Goal: Information Seeking & Learning: Learn about a topic

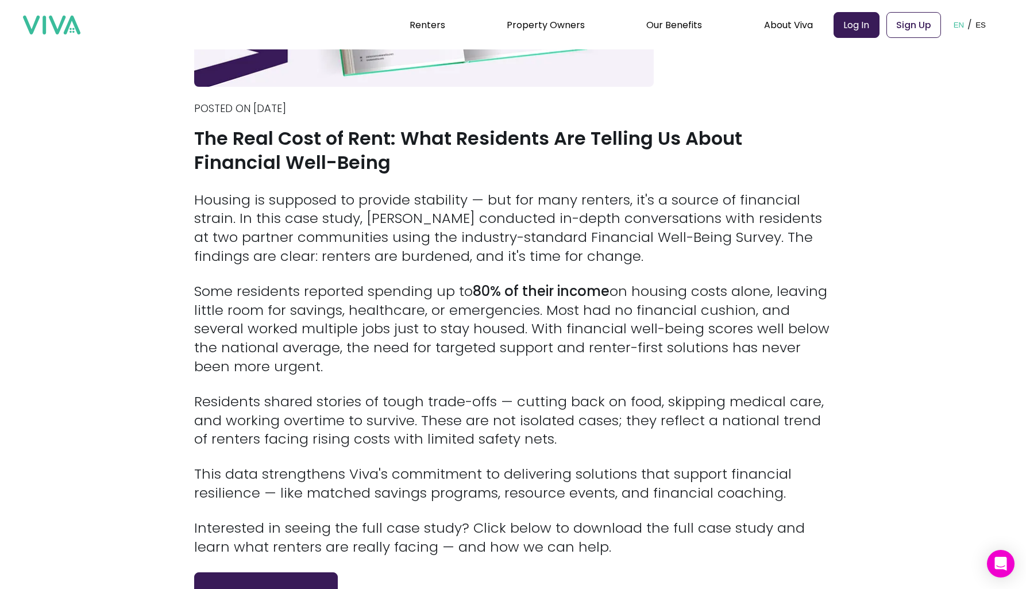
scroll to position [306, 0]
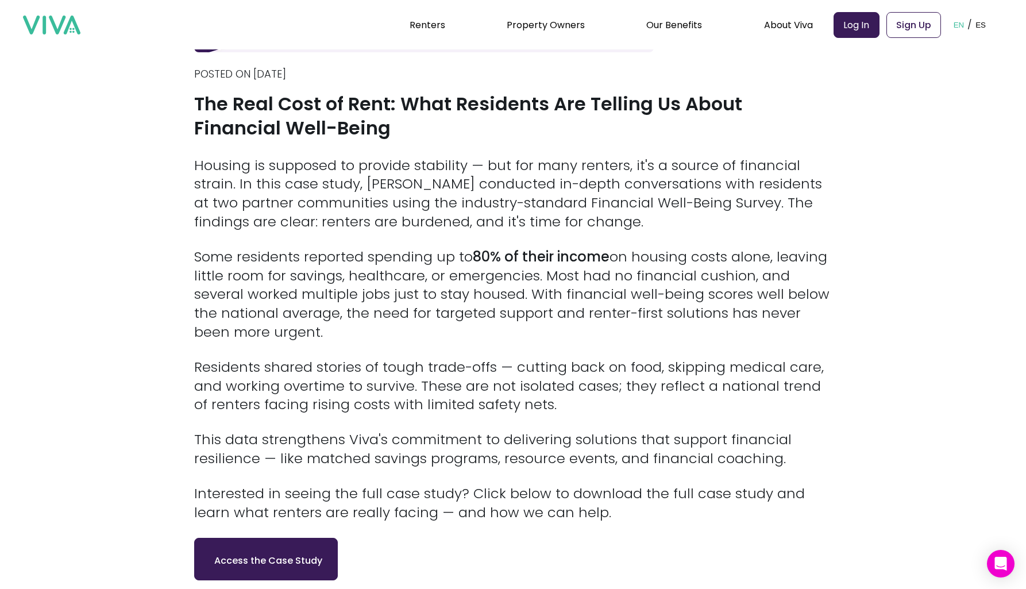
click at [524, 183] on p "Housing is supposed to provide stability — but for many renters, it's a source …" at bounding box center [513, 193] width 638 height 75
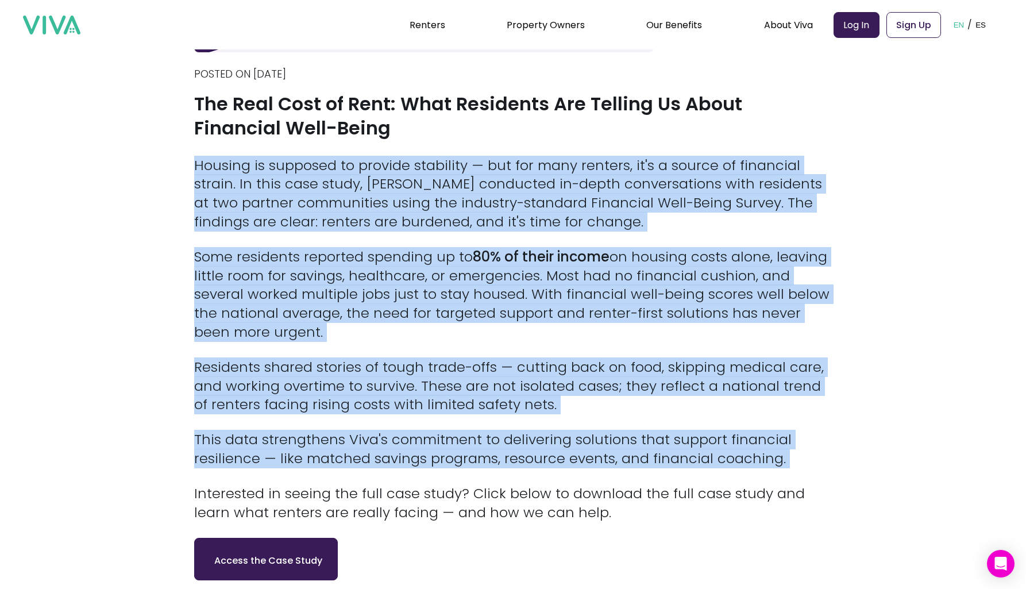
drag, startPoint x: 524, startPoint y: 183, endPoint x: 437, endPoint y: 450, distance: 280.9
click at [437, 450] on div "Housing is supposed to provide stability — but for many renters, it's a source …" at bounding box center [513, 339] width 638 height 366
click at [437, 450] on p "This data strengthens Viva's commitment to delivering solutions that support fi…" at bounding box center [513, 449] width 638 height 38
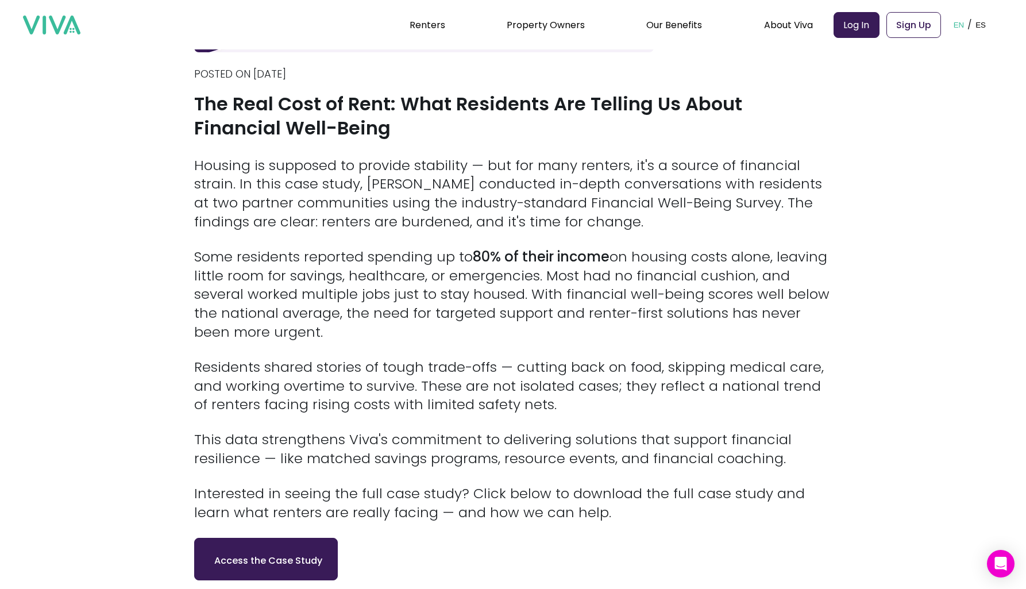
click at [437, 450] on p "This data strengthens Viva's commitment to delivering solutions that support fi…" at bounding box center [513, 449] width 638 height 38
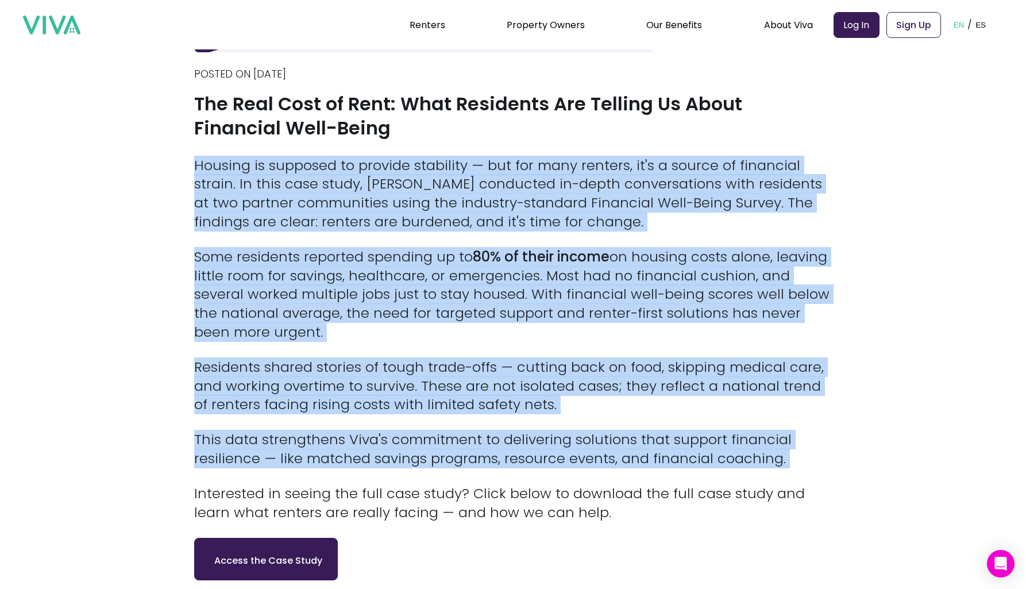
drag, startPoint x: 437, startPoint y: 450, endPoint x: 488, endPoint y: 191, distance: 264.1
click at [488, 191] on div "Housing is supposed to provide stability — but for many renters, it's a source …" at bounding box center [513, 339] width 638 height 366
click at [488, 191] on p "Housing is supposed to provide stability — but for many renters, it's a source …" at bounding box center [513, 193] width 638 height 75
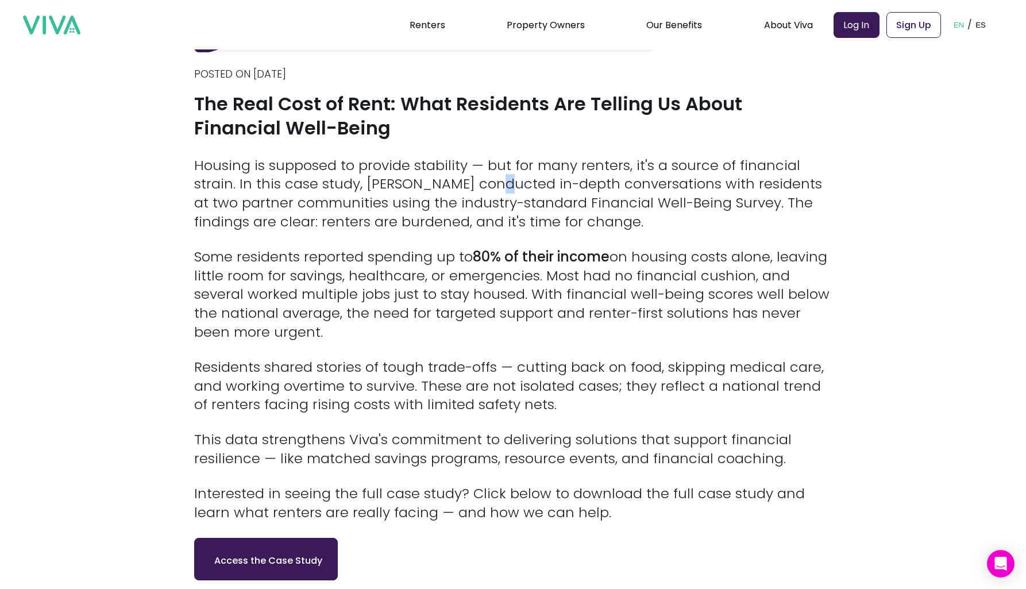
click at [488, 191] on p "Housing is supposed to provide stability — but for many renters, it's a source …" at bounding box center [513, 193] width 638 height 75
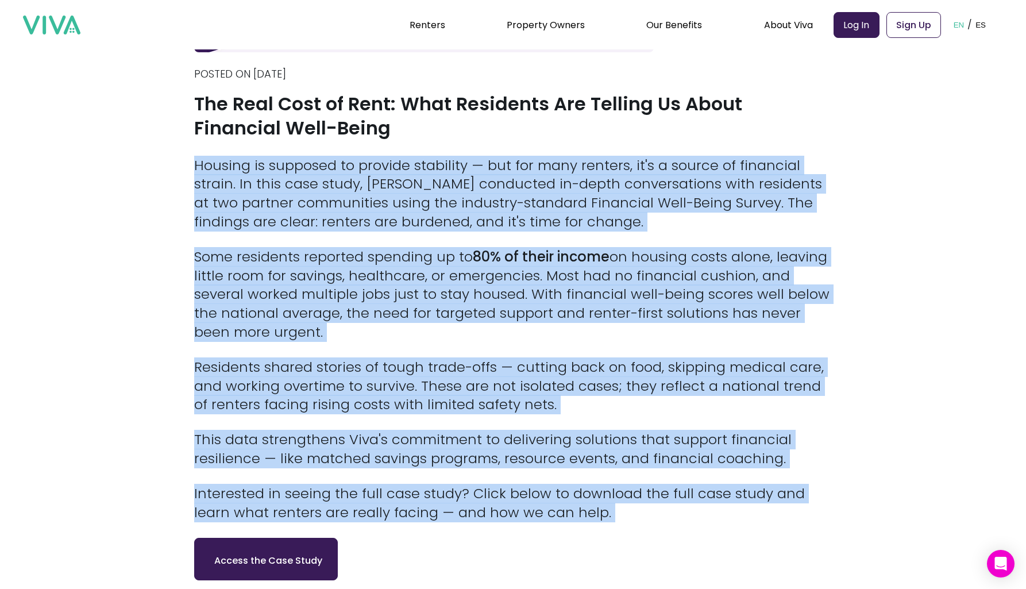
drag, startPoint x: 488, startPoint y: 191, endPoint x: 419, endPoint y: 501, distance: 317.3
click at [419, 500] on div "Housing is supposed to provide stability — but for many renters, it's a source …" at bounding box center [513, 339] width 638 height 366
click at [419, 501] on p "Interested in seeing the full case study? Click below to download the full case…" at bounding box center [513, 503] width 638 height 38
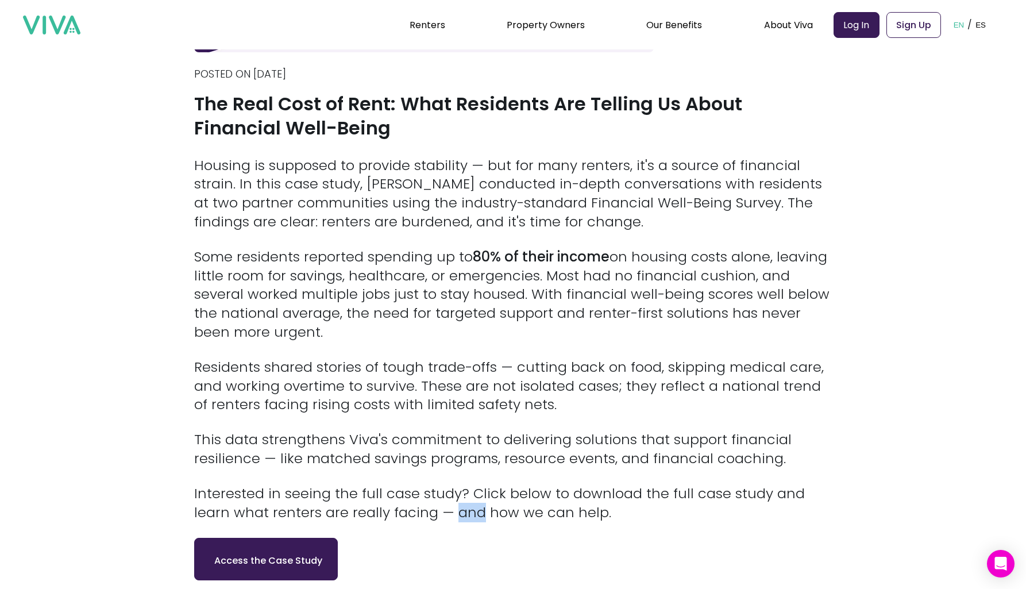
click at [419, 501] on p "Interested in seeing the full case study? Click below to download the full case…" at bounding box center [513, 503] width 638 height 38
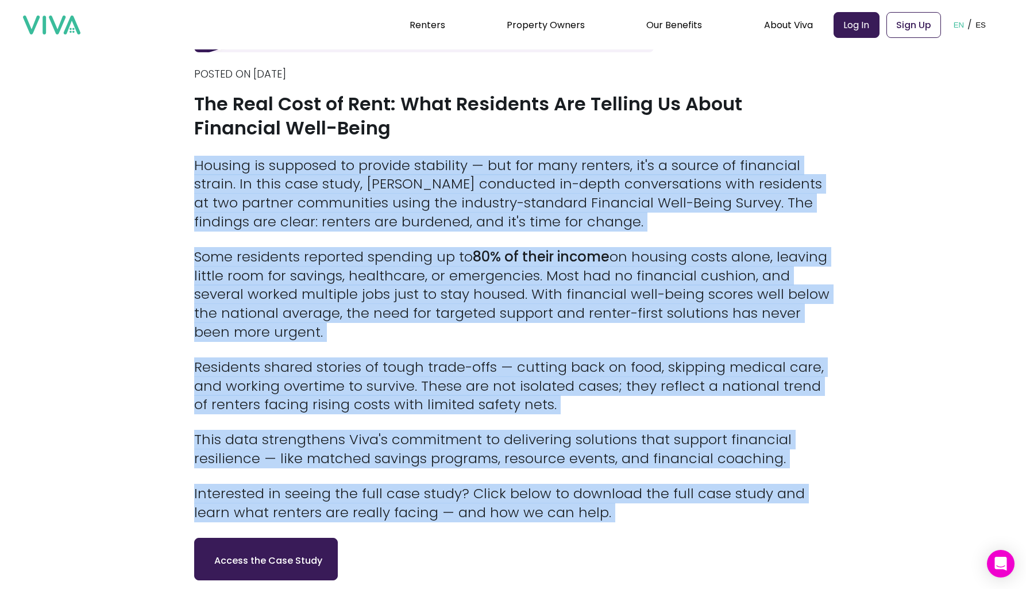
drag, startPoint x: 419, startPoint y: 501, endPoint x: 532, endPoint y: 155, distance: 364.3
click at [532, 155] on div "Back Posted on [DATE] The Real Cost of Rent: What Residents Are Telling Us Abou…" at bounding box center [513, 160] width 638 height 840
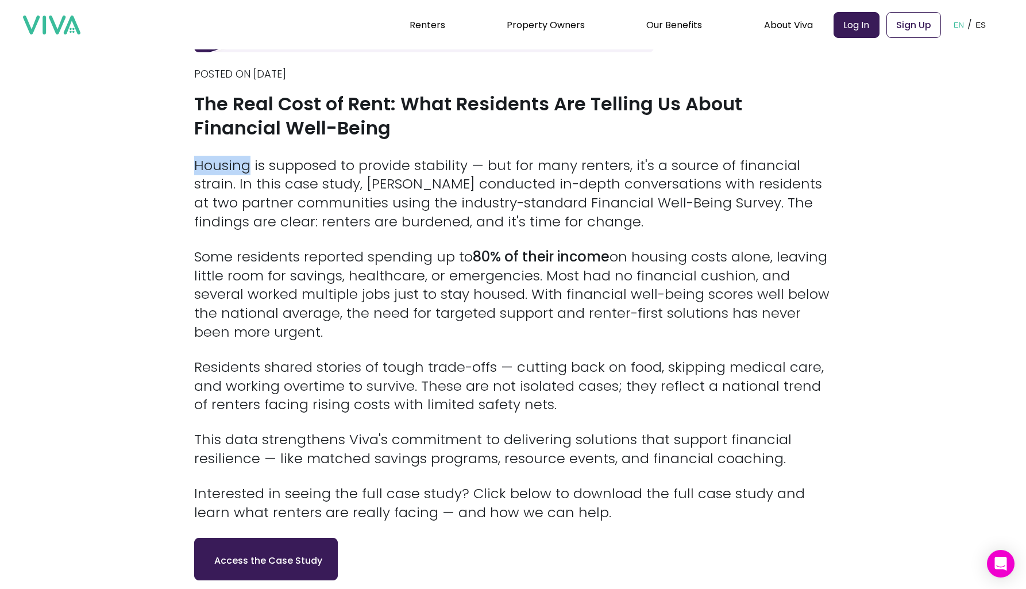
click at [532, 155] on div "Back Posted on [DATE] The Real Cost of Rent: What Residents Are Telling Us Abou…" at bounding box center [513, 160] width 638 height 840
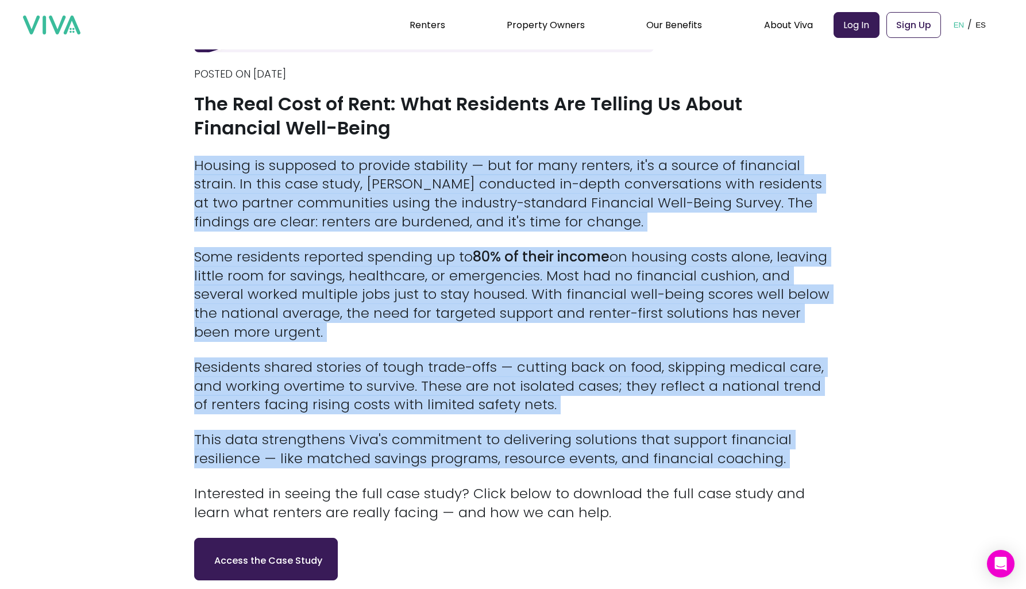
drag, startPoint x: 532, startPoint y: 155, endPoint x: 488, endPoint y: 436, distance: 284.9
click at [488, 436] on div "Back Posted on [DATE] The Real Cost of Rent: What Residents Are Telling Us Abou…" at bounding box center [513, 160] width 638 height 840
click at [488, 436] on p "This data strengthens Viva's commitment to delivering solutions that support fi…" at bounding box center [513, 449] width 638 height 38
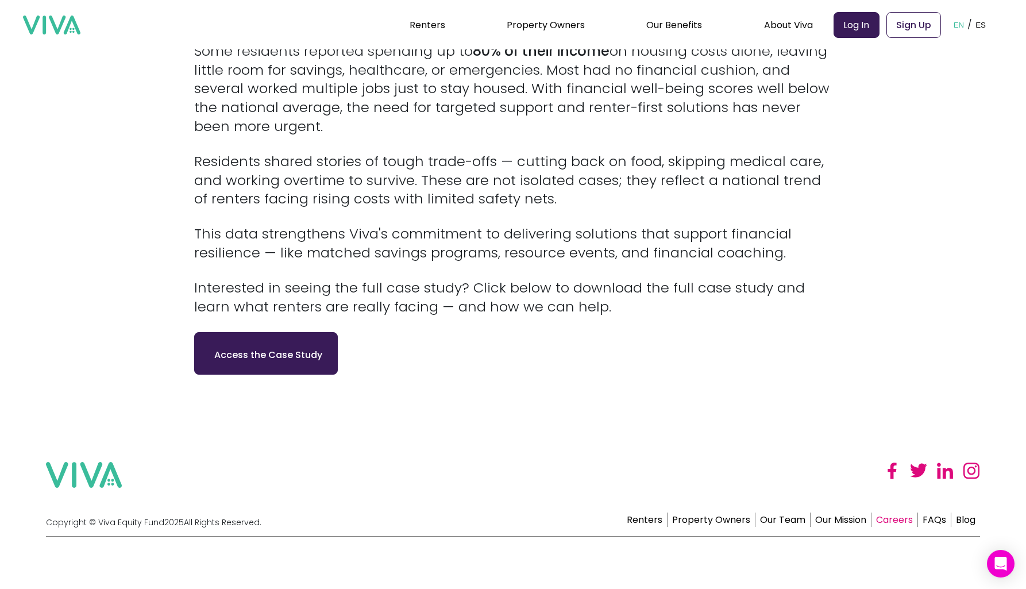
scroll to position [511, 0]
click at [843, 521] on link "Our Mission" at bounding box center [841, 520] width 61 height 14
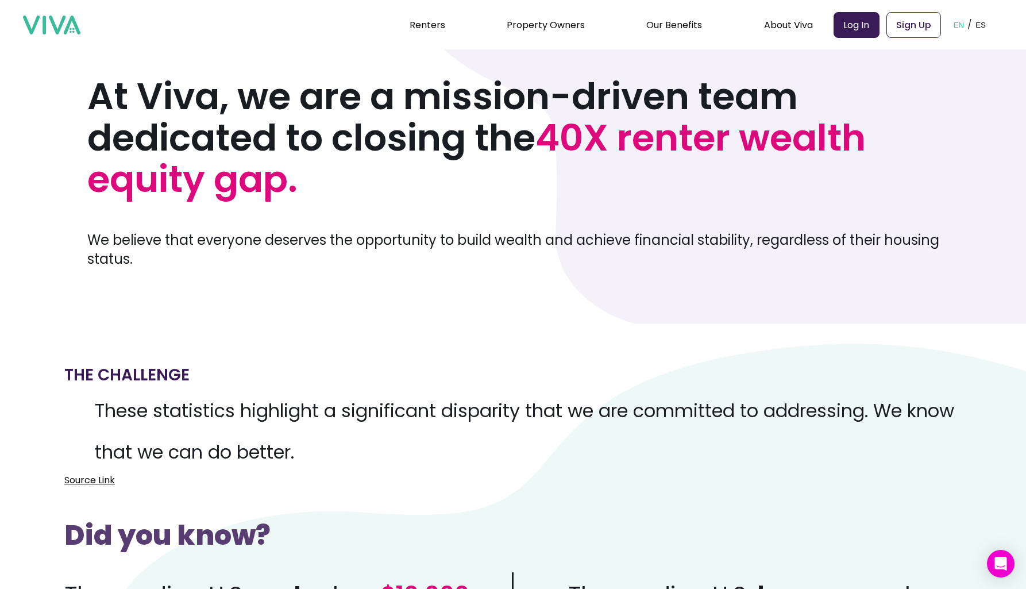
scroll to position [67, 0]
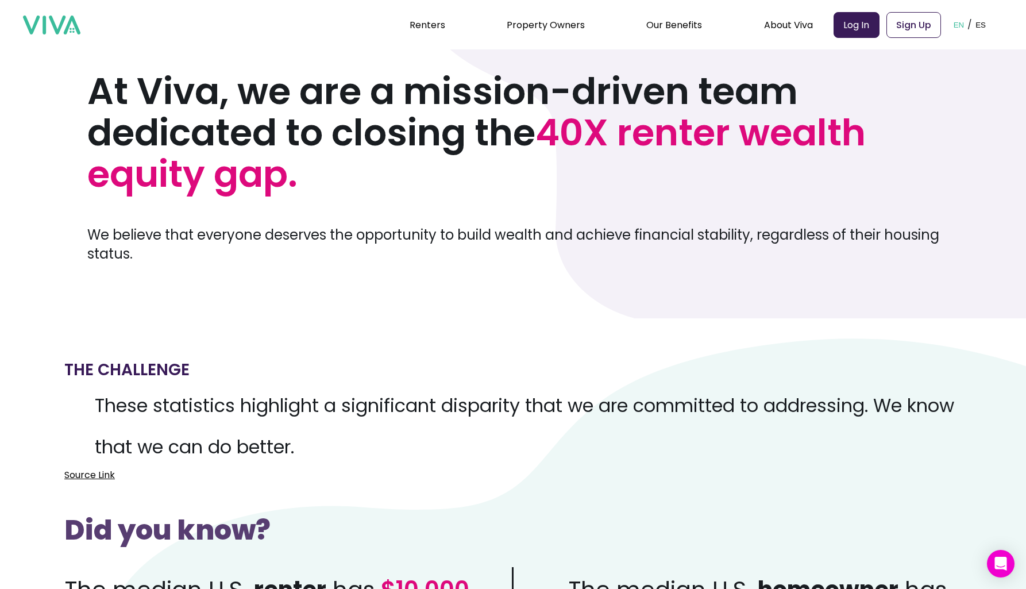
click at [371, 116] on h1 "At Viva, we are a mission-driven team dedicated to closing the 40X renter wealt…" at bounding box center [522, 133] width 870 height 124
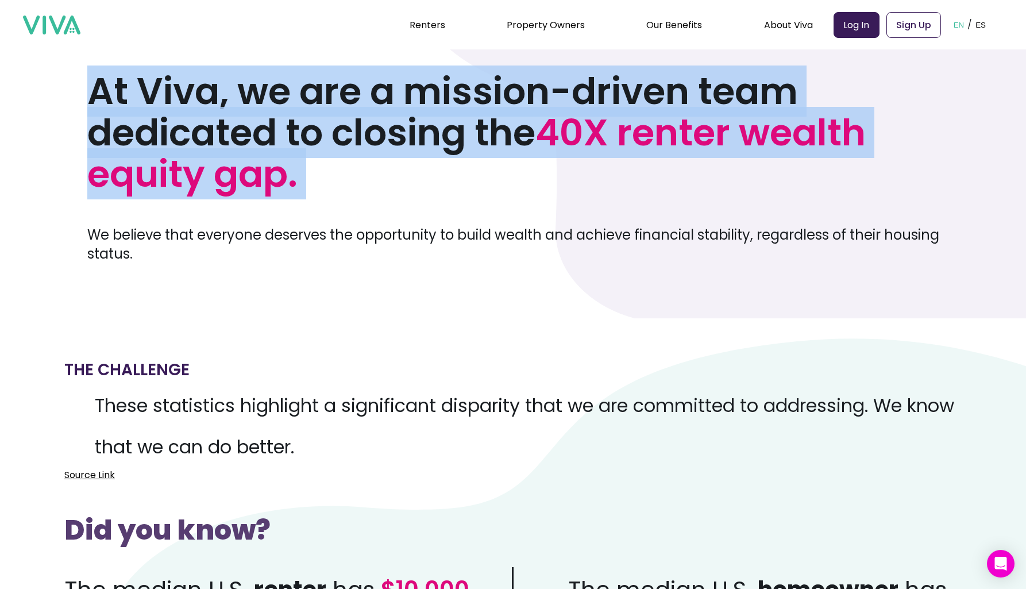
click at [371, 116] on h1 "At Viva, we are a mission-driven team dedicated to closing the 40X renter wealt…" at bounding box center [522, 133] width 870 height 124
click at [360, 129] on h1 "At Viva, we are a mission-driven team dedicated to closing the 40X renter wealt…" at bounding box center [522, 133] width 870 height 124
click at [446, 101] on h1 "At Viva, we are a mission-driven team dedicated to closing the 40X renter wealt…" at bounding box center [522, 133] width 870 height 124
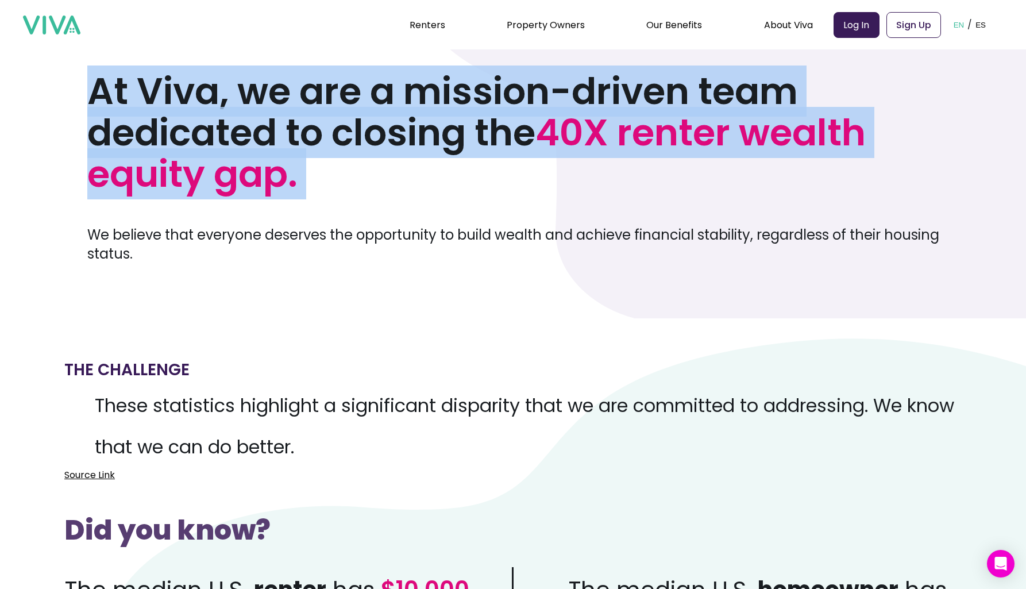
click at [446, 101] on h1 "At Viva, we are a mission-driven team dedicated to closing the 40X renter wealt…" at bounding box center [522, 133] width 870 height 124
click at [455, 98] on h1 "At Viva, we are a mission-driven team dedicated to closing the 40X renter wealt…" at bounding box center [522, 133] width 870 height 124
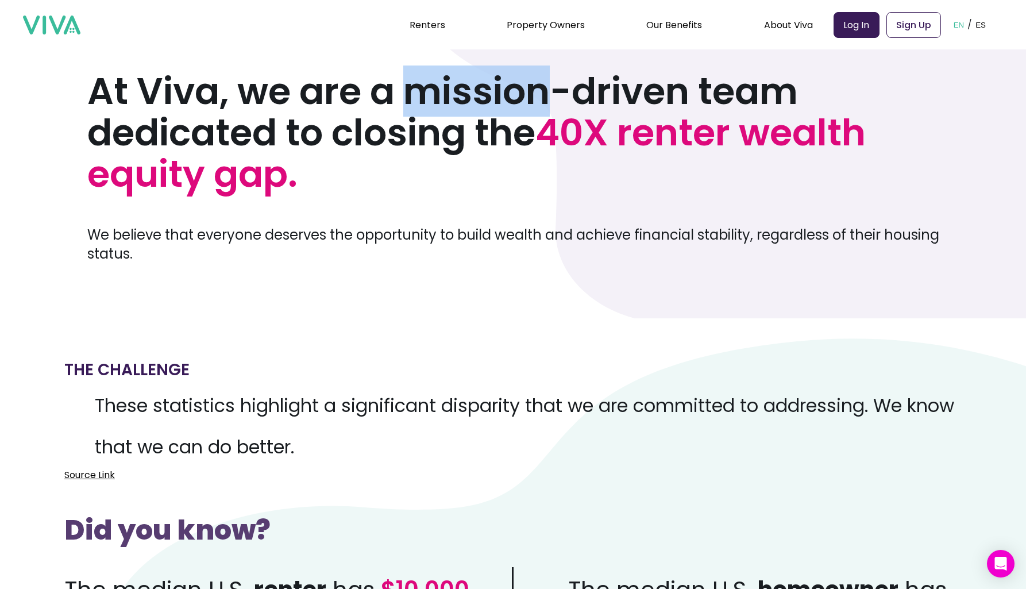
click at [455, 98] on h1 "At Viva, we are a mission-driven team dedicated to closing the 40X renter wealt…" at bounding box center [522, 133] width 870 height 124
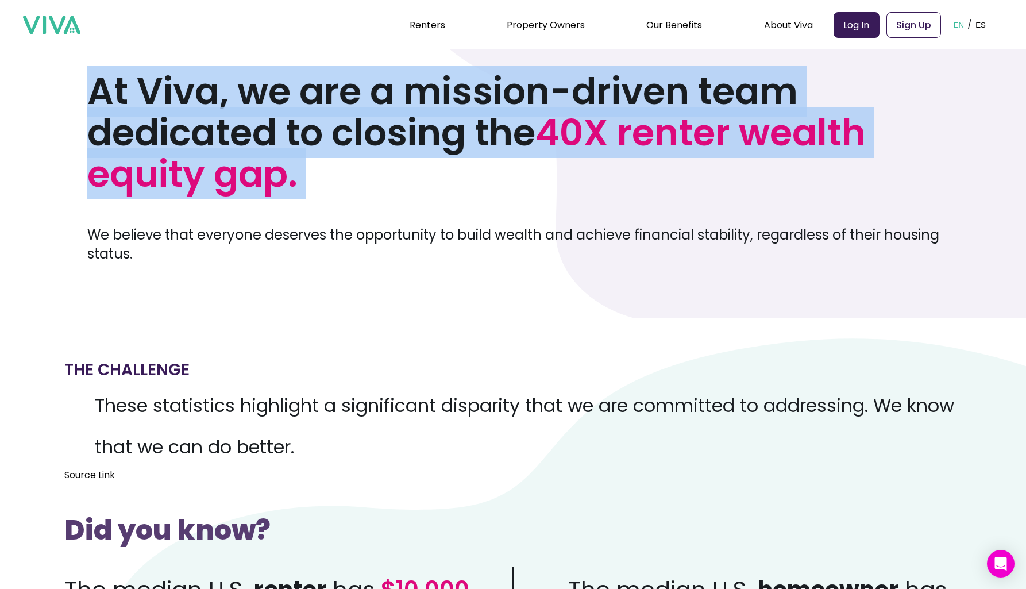
click at [455, 98] on h1 "At Viva, we are a mission-driven team dedicated to closing the 40X renter wealt…" at bounding box center [522, 133] width 870 height 124
click at [438, 102] on h1 "At Viva, we are a mission-driven team dedicated to closing the 40X renter wealt…" at bounding box center [522, 133] width 870 height 124
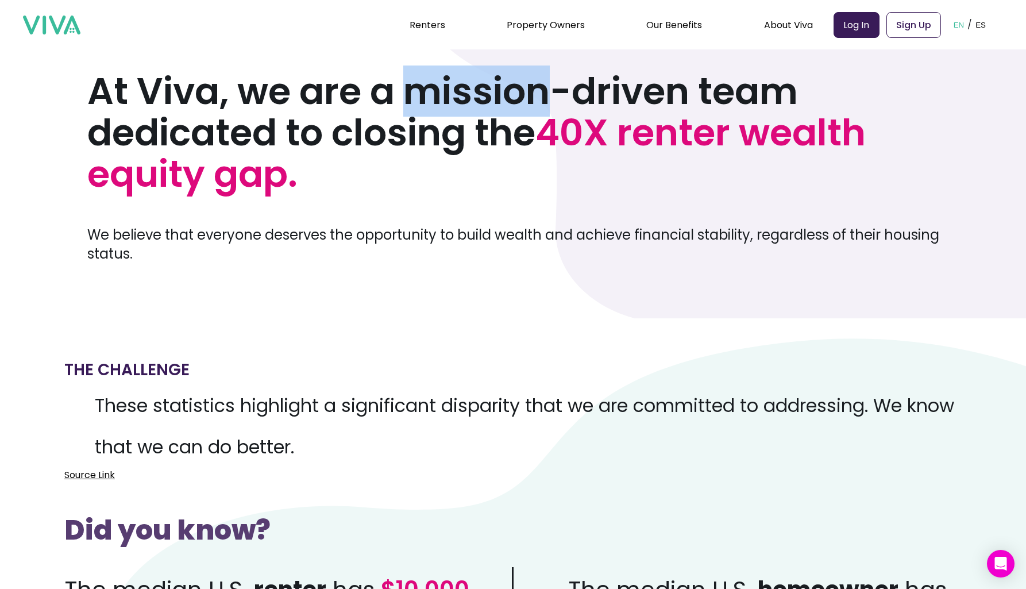
click at [438, 102] on h1 "At Viva, we are a mission-driven team dedicated to closing the 40X renter wealt…" at bounding box center [522, 133] width 870 height 124
drag, startPoint x: 438, startPoint y: 102, endPoint x: 396, endPoint y: 267, distance: 169.6
click at [396, 267] on section "OUR MISSION At Viva, we are a mission-driven team dedicated to closing the 40X …" at bounding box center [513, 146] width 1026 height 345
click at [342, 398] on p "These statistics highlight a significant disparity that we are committed to add…" at bounding box center [513, 426] width 898 height 83
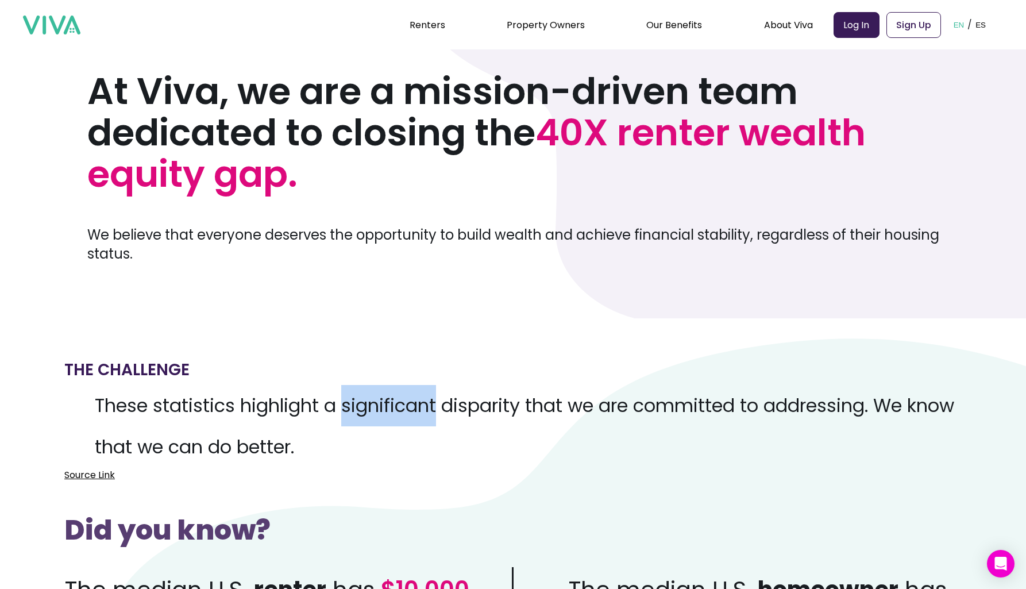
click at [342, 398] on p "These statistics highlight a significant disparity that we are committed to add…" at bounding box center [513, 426] width 898 height 83
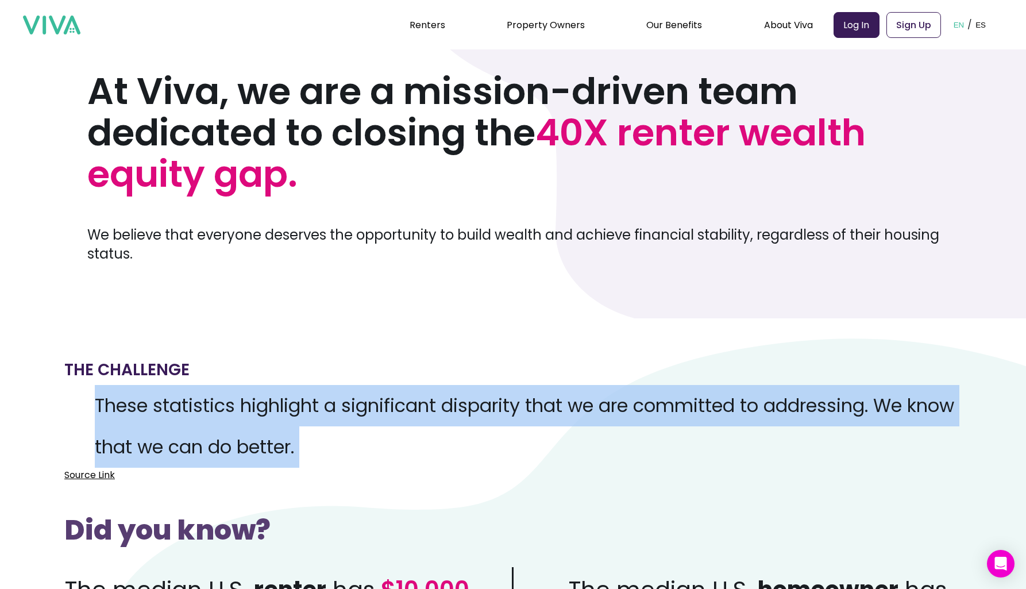
click at [342, 398] on p "These statistics highlight a significant disparity that we are committed to add…" at bounding box center [513, 426] width 898 height 83
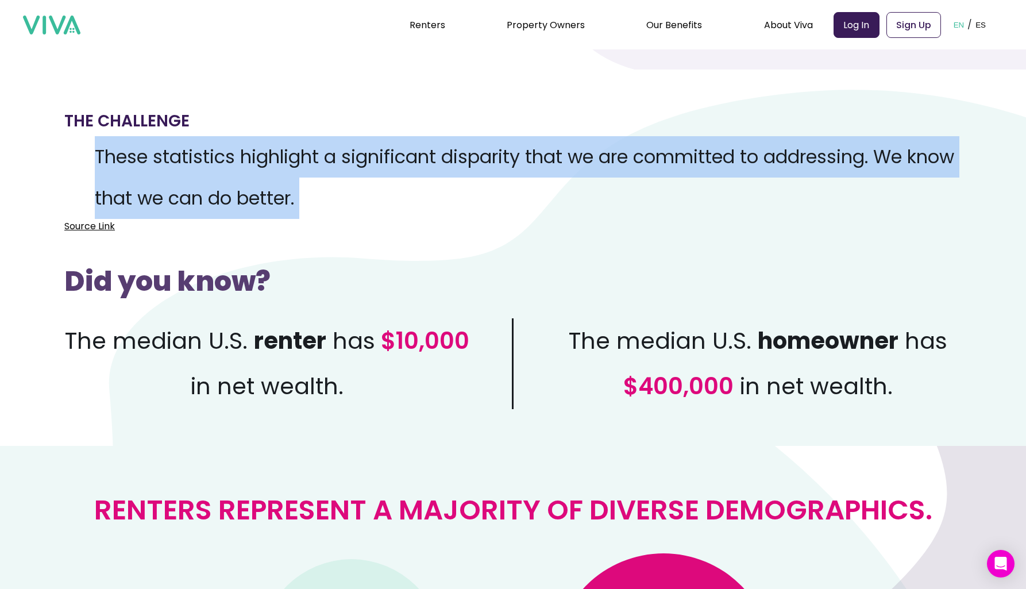
scroll to position [321, 0]
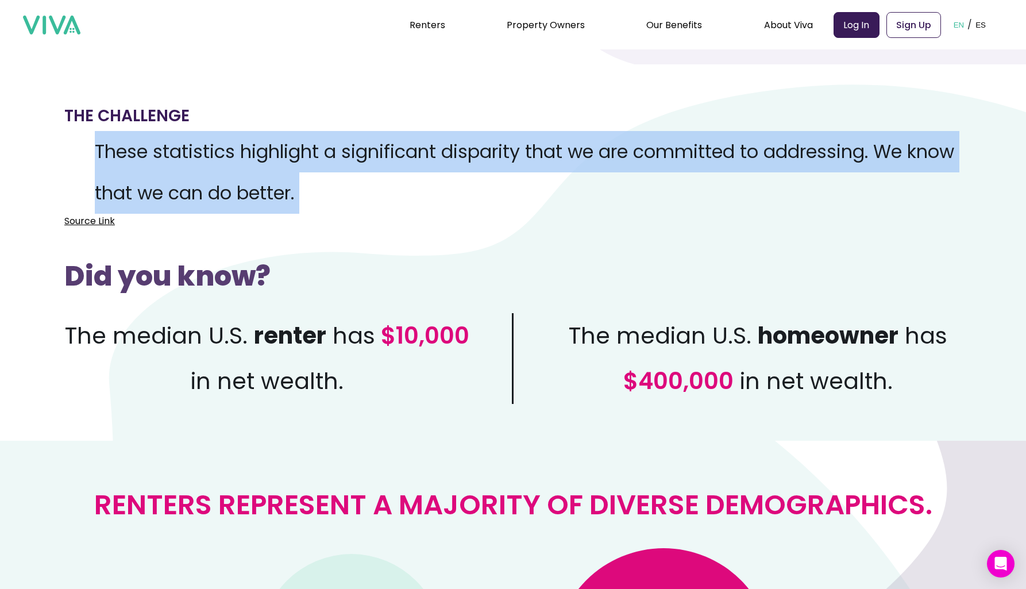
click at [563, 161] on p "These statistics highlight a significant disparity that we are committed to add…" at bounding box center [513, 172] width 898 height 83
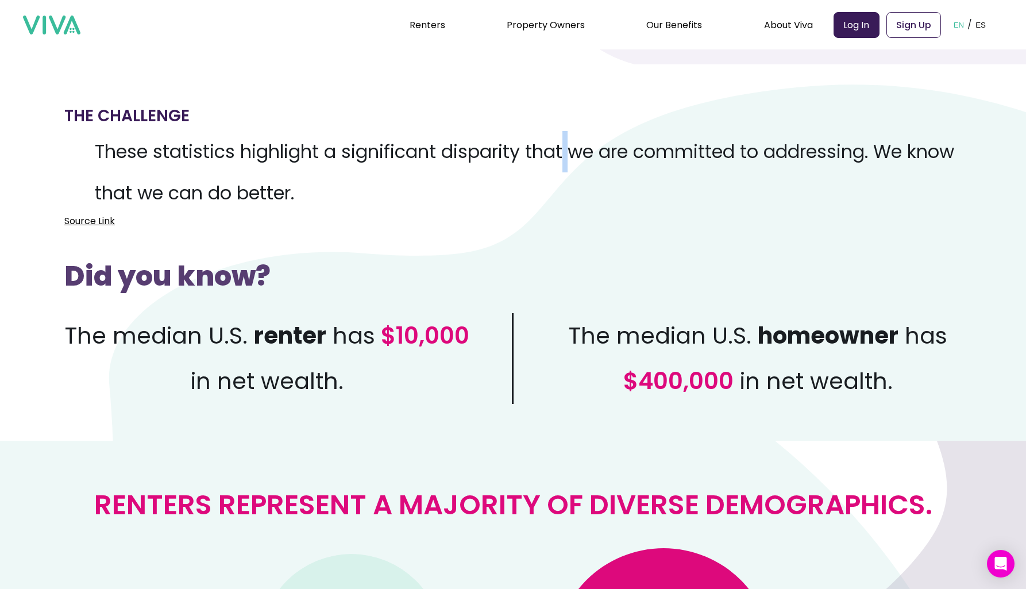
click at [563, 161] on p "These statistics highlight a significant disparity that we are committed to add…" at bounding box center [513, 172] width 898 height 83
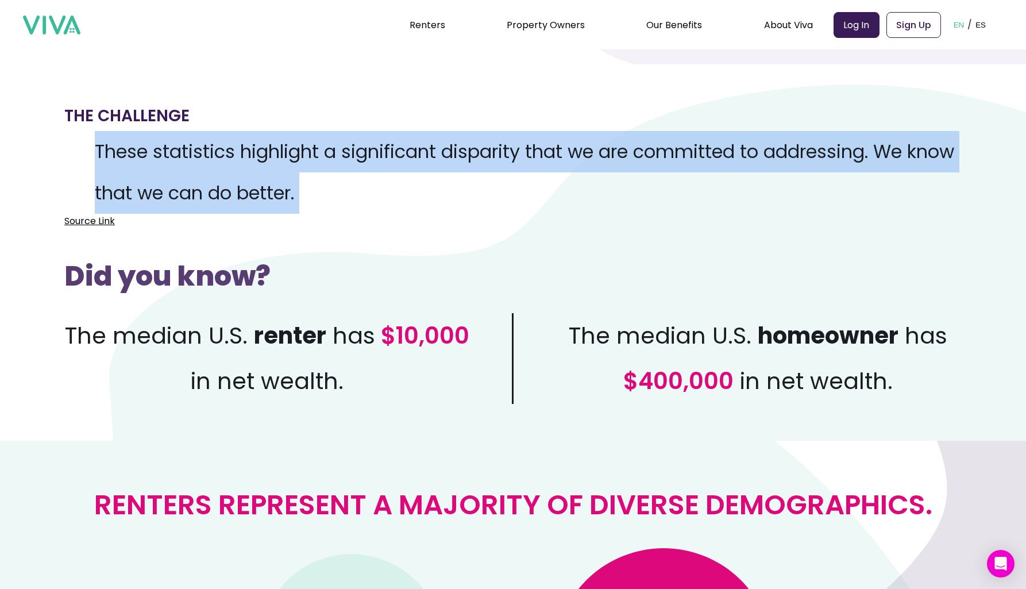
click at [563, 161] on p "These statistics highlight a significant disparity that we are committed to add…" at bounding box center [513, 172] width 898 height 83
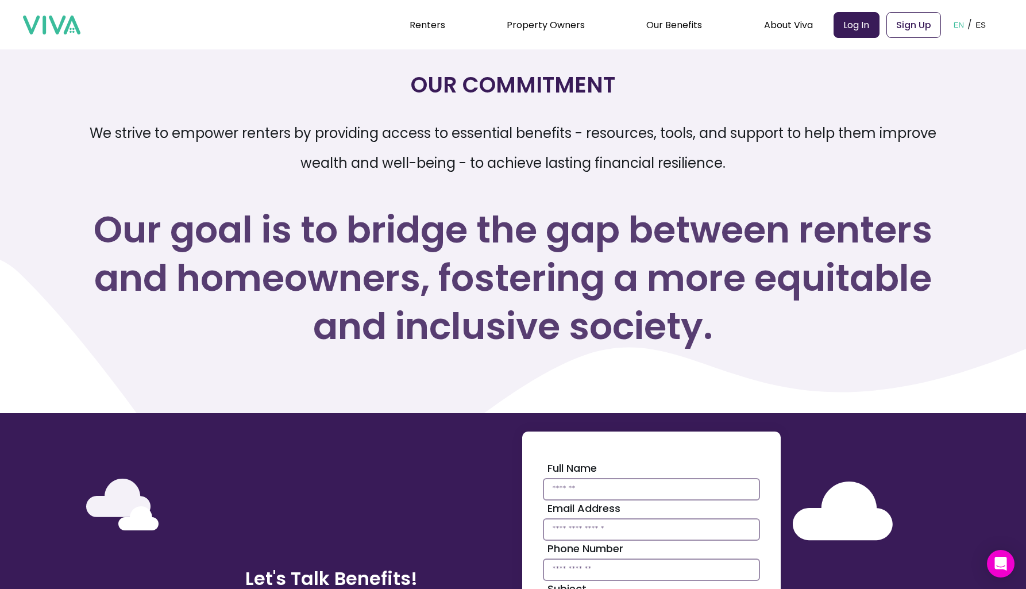
scroll to position [1364, 0]
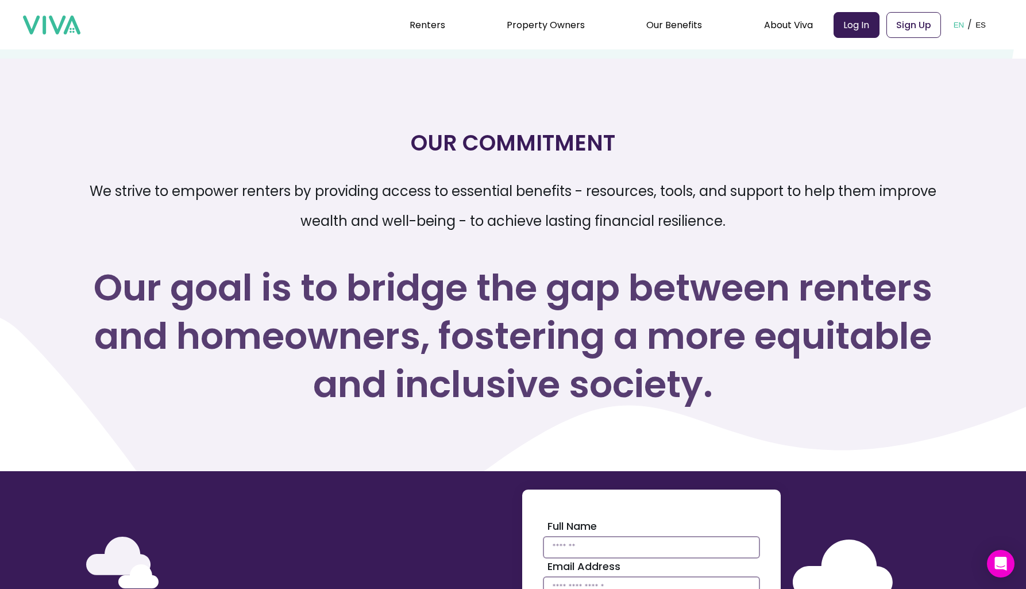
click at [372, 292] on h3 "Our goal is to bridge the gap between renters and homeowners, fostering a more …" at bounding box center [513, 336] width 888 height 145
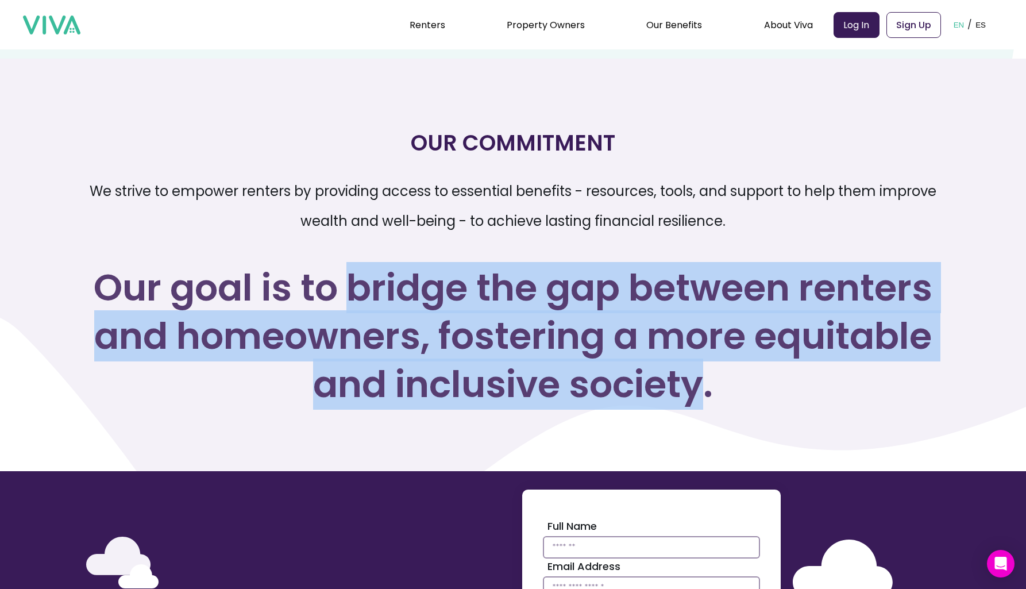
drag, startPoint x: 372, startPoint y: 292, endPoint x: 627, endPoint y: 378, distance: 268.9
click at [627, 378] on h3 "Our goal is to bridge the gap between renters and homeowners, fostering a more …" at bounding box center [513, 336] width 888 height 145
copy h3 "bridge the gap between renters and homeowners, fostering a more equitable and i…"
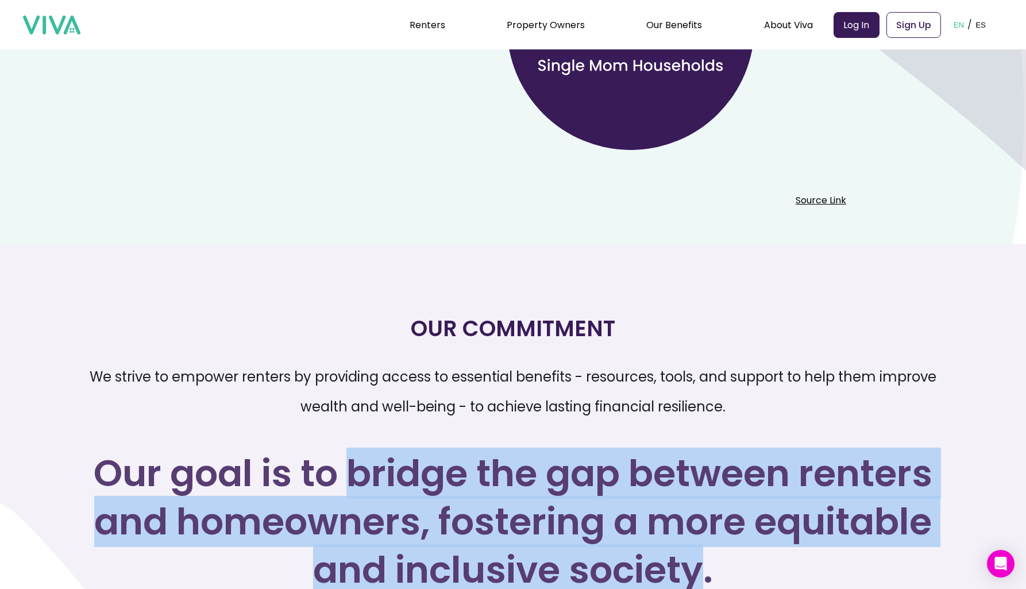
scroll to position [1472, 0]
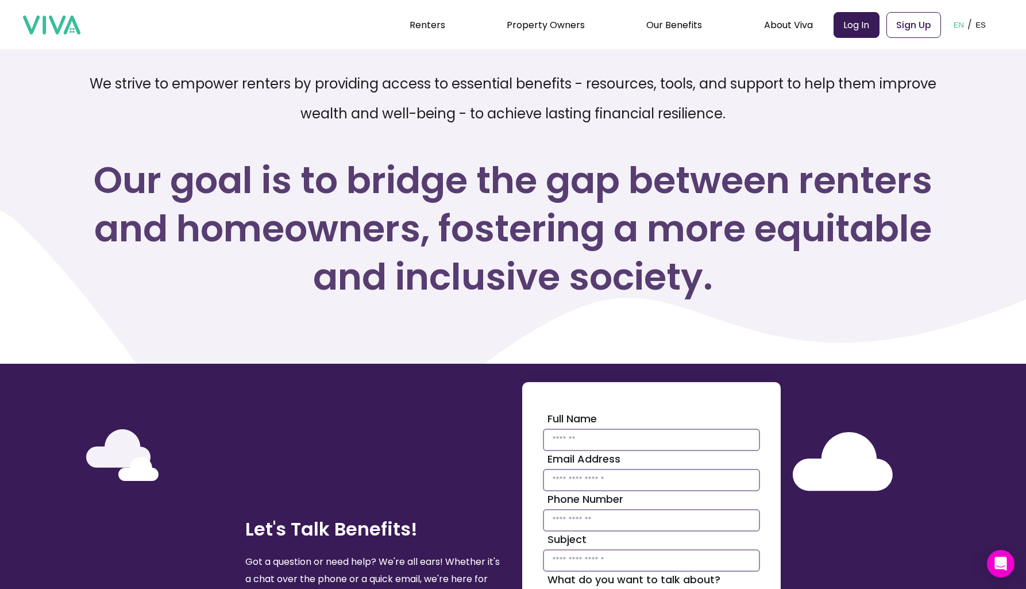
click at [341, 89] on p "We strive to empower renters by providing access to essential benefits - resour…" at bounding box center [513, 99] width 888 height 60
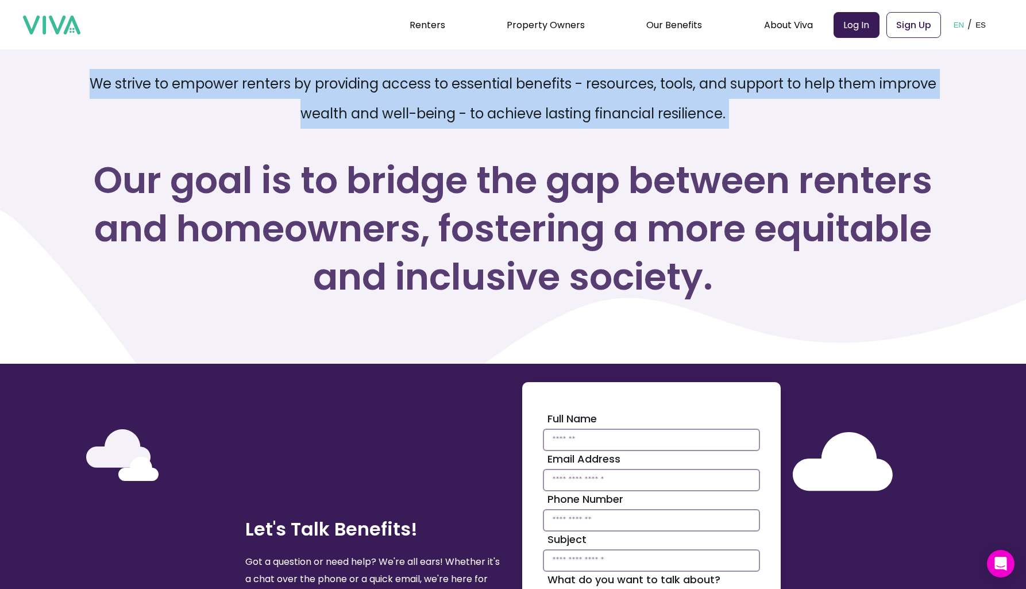
click at [341, 89] on p "We strive to empower renters by providing access to essential benefits - resour…" at bounding box center [513, 99] width 888 height 60
click at [393, 89] on p "We strive to empower renters by providing access to essential benefits - resour…" at bounding box center [513, 99] width 888 height 60
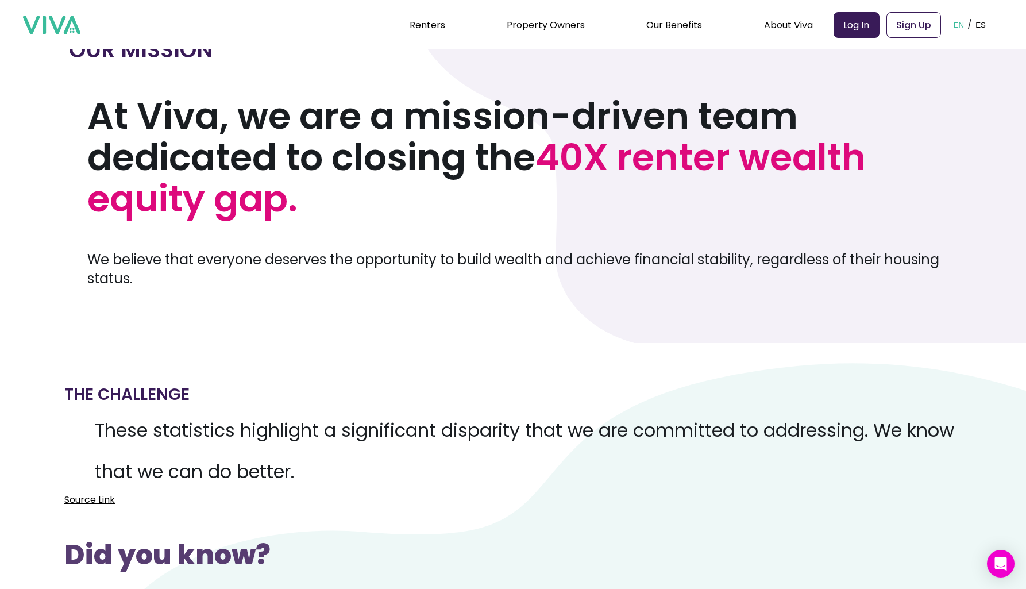
click at [376, 153] on h1 "At Viva, we are a mission-driven team dedicated to closing the 40X renter wealt…" at bounding box center [522, 157] width 870 height 124
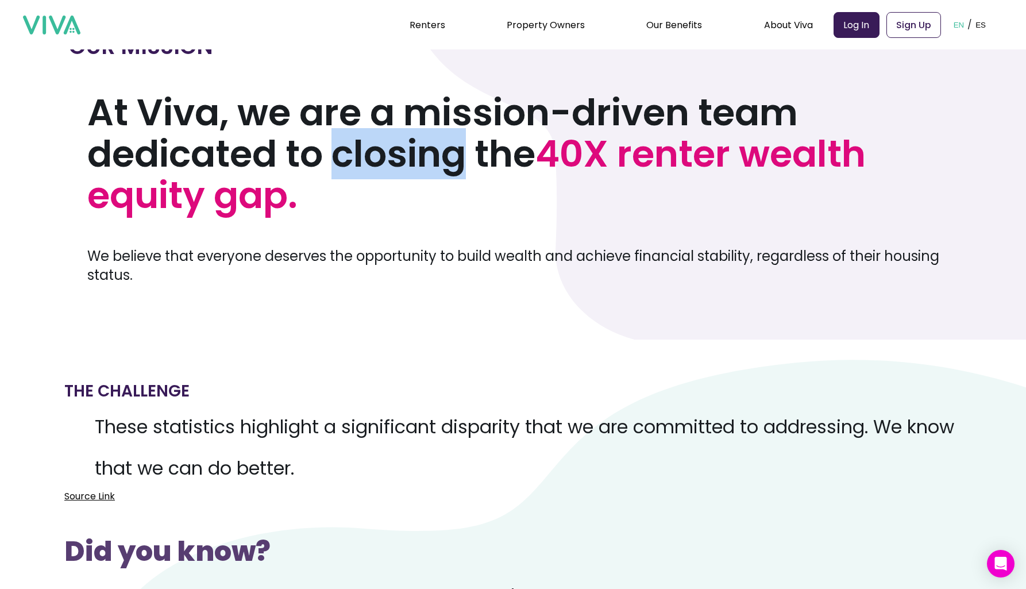
click at [376, 153] on h1 "At Viva, we are a mission-driven team dedicated to closing the 40X renter wealt…" at bounding box center [522, 154] width 870 height 124
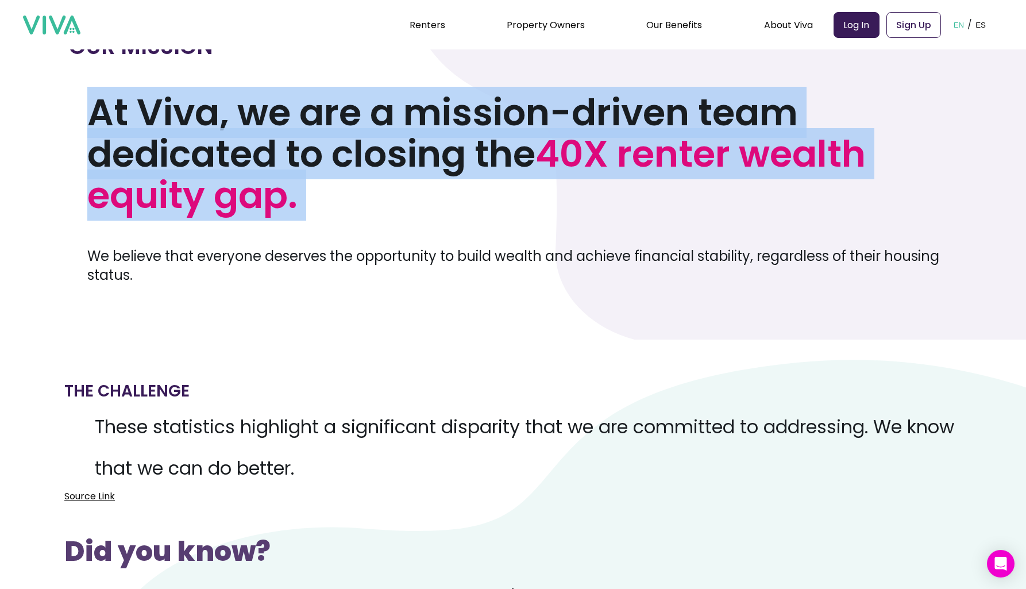
click at [376, 153] on h1 "At Viva, we are a mission-driven team dedicated to closing the 40X renter wealt…" at bounding box center [522, 154] width 870 height 124
click at [431, 146] on h1 "At Viva, we are a mission-driven team dedicated to closing the 40X renter wealt…" at bounding box center [522, 154] width 870 height 124
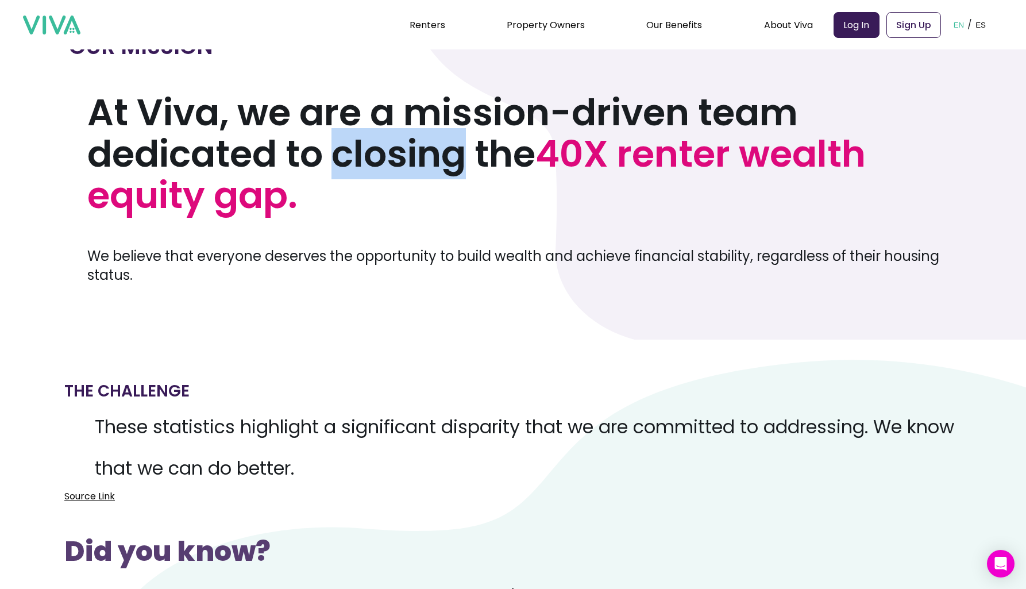
click at [431, 146] on h1 "At Viva, we are a mission-driven team dedicated to closing the 40X renter wealt…" at bounding box center [522, 154] width 870 height 124
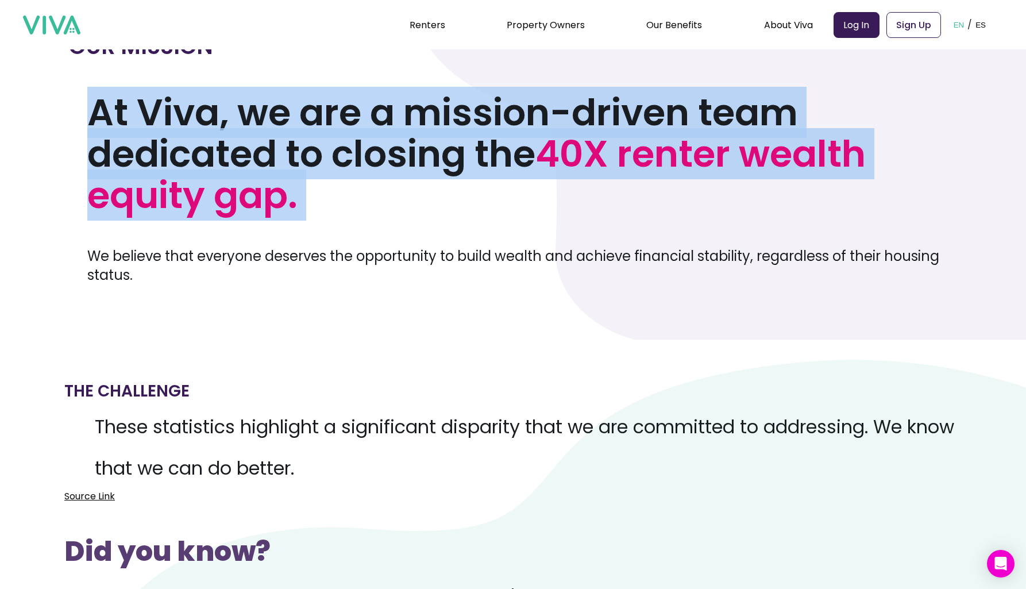
click at [431, 146] on h1 "At Viva, we are a mission-driven team dedicated to closing the 40X renter wealt…" at bounding box center [522, 154] width 870 height 124
click at [433, 155] on h1 "At Viva, we are a mission-driven team dedicated to closing the 40X renter wealt…" at bounding box center [522, 154] width 870 height 124
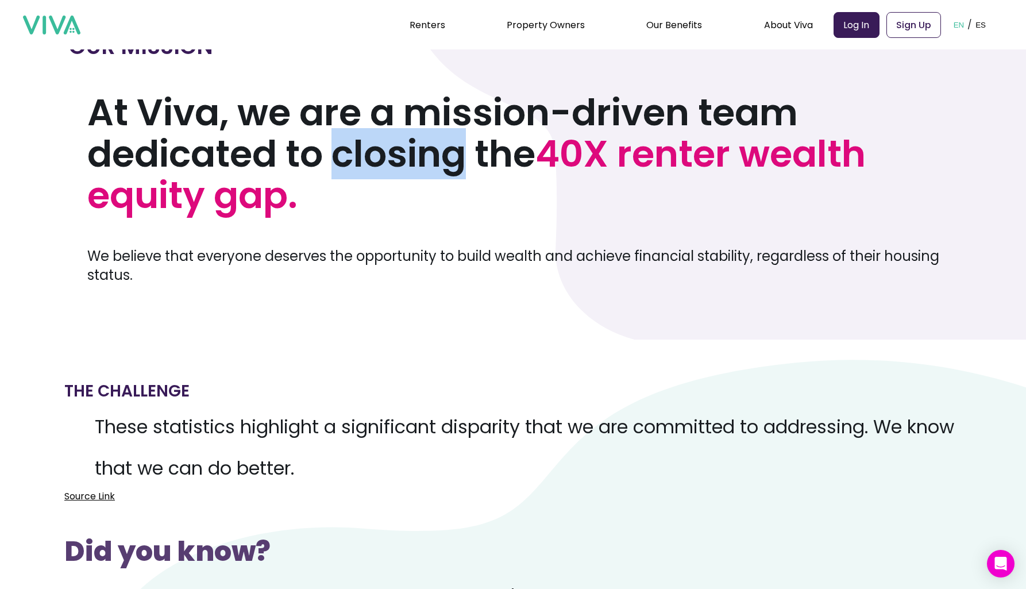
click at [433, 155] on h1 "At Viva, we are a mission-driven team dedicated to closing the 40X renter wealt…" at bounding box center [522, 154] width 870 height 124
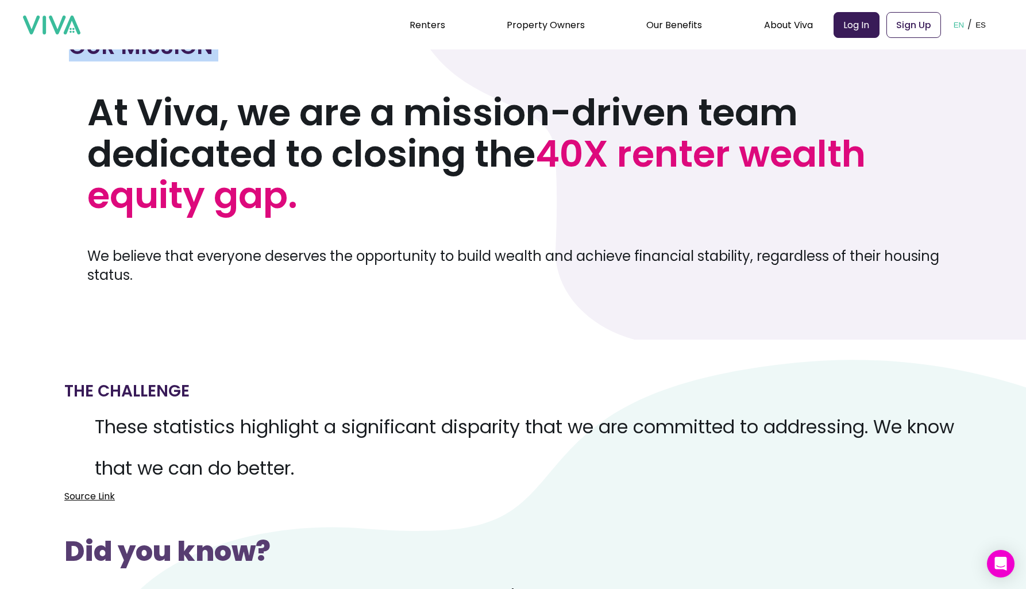
drag, startPoint x: 433, startPoint y: 155, endPoint x: 416, endPoint y: 275, distance: 120.8
click at [416, 275] on div "OUR MISSION At Viva, we are a mission-driven team dedicated to closing the 40X …" at bounding box center [513, 158] width 888 height 253
click at [416, 275] on p "We believe that everyone deserves the opportunity to build wealth and achieve f…" at bounding box center [522, 266] width 870 height 38
drag, startPoint x: 416, startPoint y: 275, endPoint x: 421, endPoint y: 156, distance: 118.5
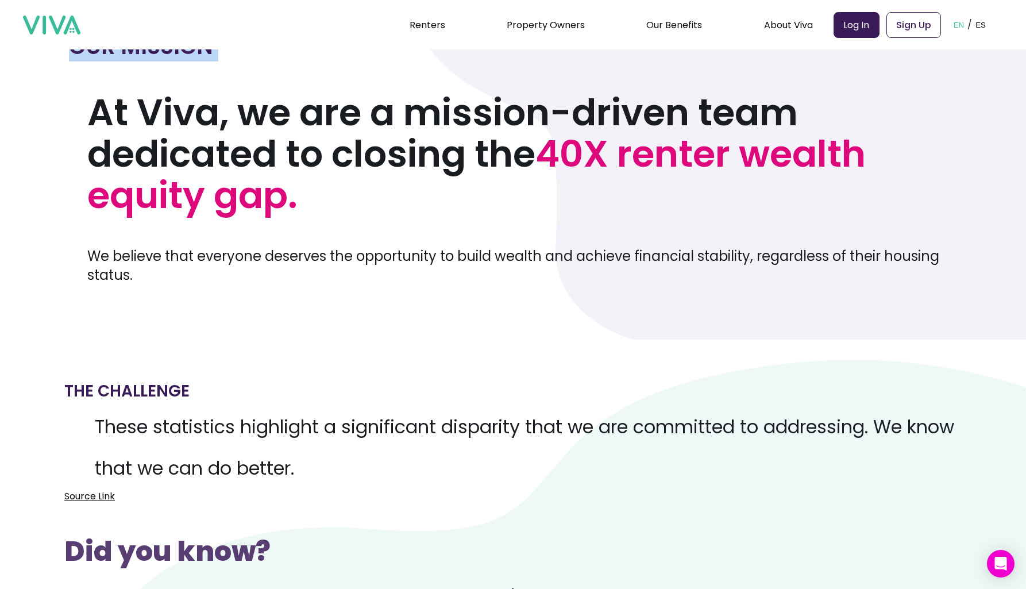
click at [421, 156] on div "OUR MISSION At Viva, we are a mission-driven team dedicated to closing the 40X …" at bounding box center [513, 158] width 888 height 253
click at [421, 156] on h1 "At Viva, we are a mission-driven team dedicated to closing the 40X renter wealt…" at bounding box center [522, 154] width 870 height 124
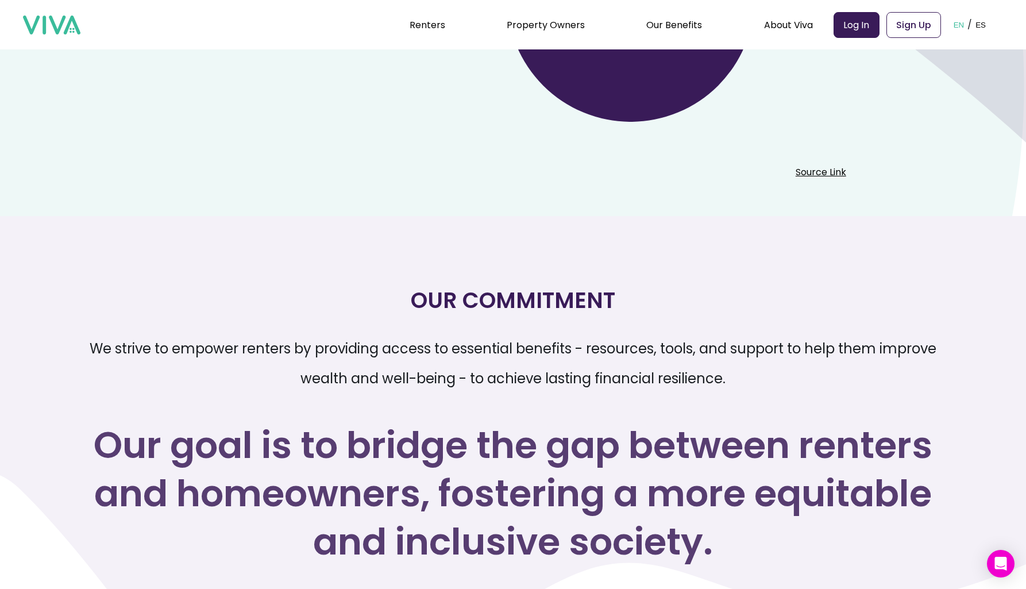
scroll to position [1588, 0]
